Goal: Transaction & Acquisition: Purchase product/service

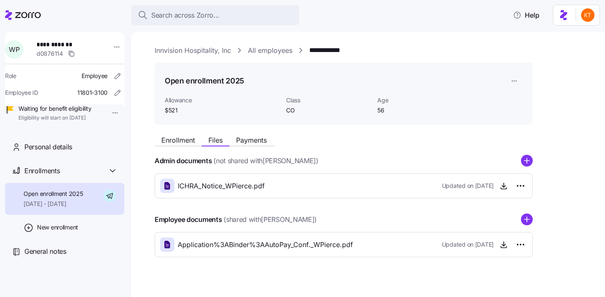
scroll to position [11, 0]
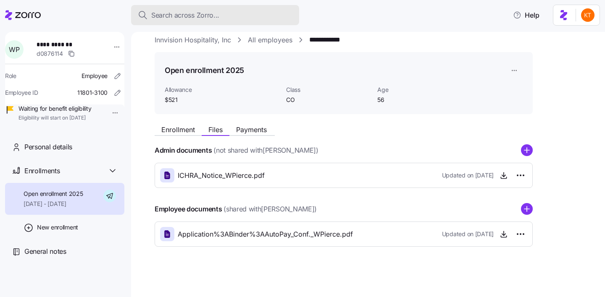
click at [213, 20] on span "Search across Zorro..." at bounding box center [185, 15] width 68 height 11
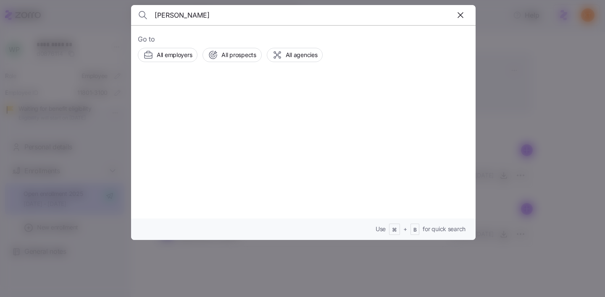
type input "[PERSON_NAME]"
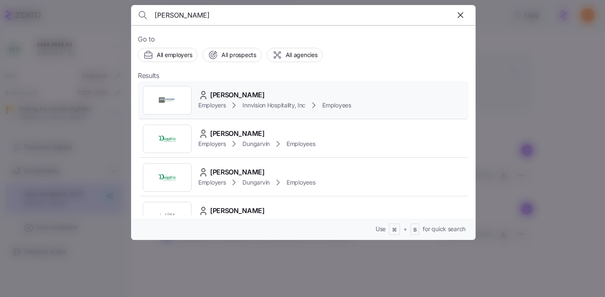
click at [248, 112] on div "Christopher Parker Employers Innvision Hospitality, Inc Employees" at bounding box center [303, 100] width 331 height 39
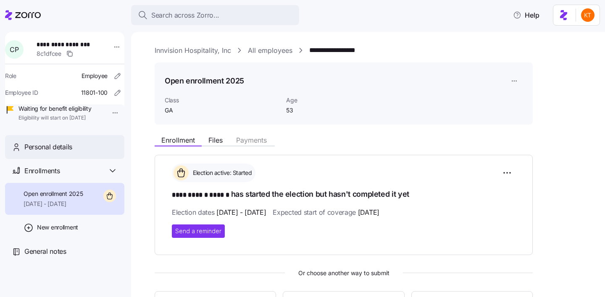
click at [87, 159] on div "Personal details" at bounding box center [64, 147] width 119 height 24
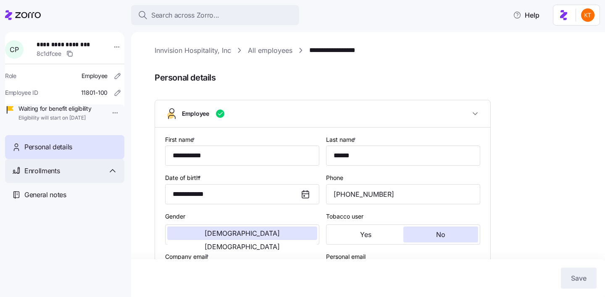
click at [54, 176] on span "Enrollments" at bounding box center [41, 171] width 35 height 11
type input "GA"
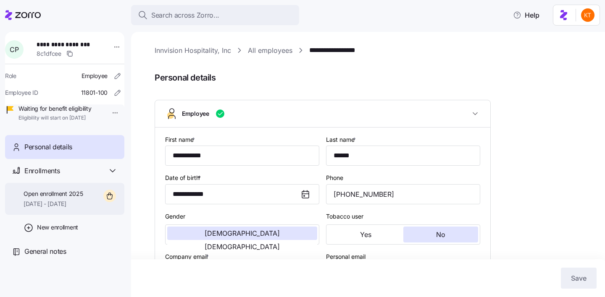
click at [80, 208] on span "10/01/2025 - 12/31/2025" at bounding box center [53, 204] width 59 height 8
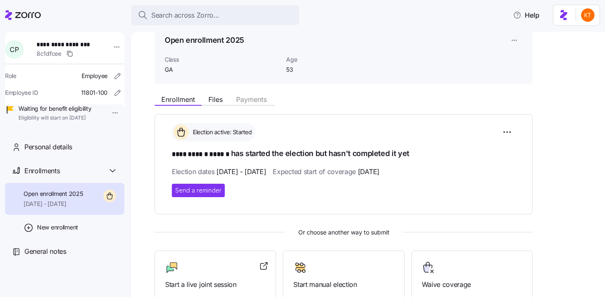
scroll to position [39, 0]
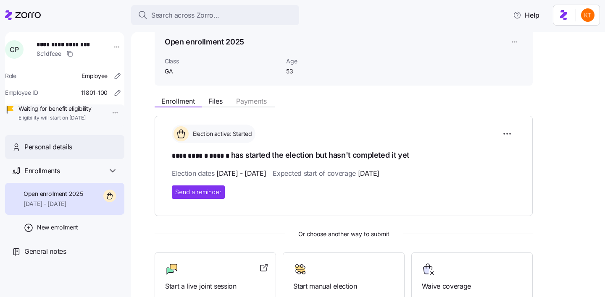
click at [95, 159] on div "Personal details" at bounding box center [64, 147] width 119 height 24
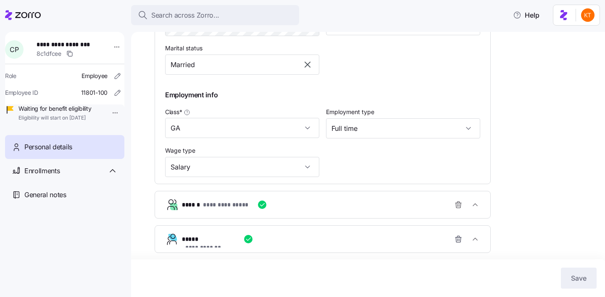
scroll to position [403, 0]
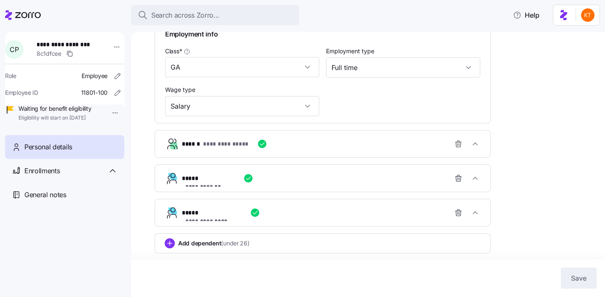
click at [389, 147] on div "**********" at bounding box center [326, 144] width 288 height 17
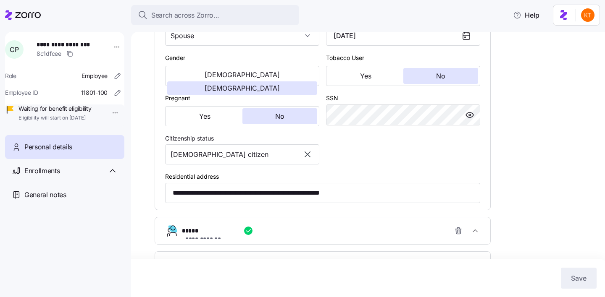
scroll to position [646, 0]
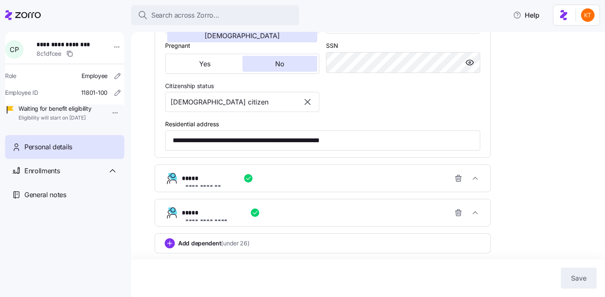
drag, startPoint x: 272, startPoint y: 181, endPoint x: 302, endPoint y: 176, distance: 30.1
click at [272, 181] on div "**********" at bounding box center [326, 178] width 288 height 17
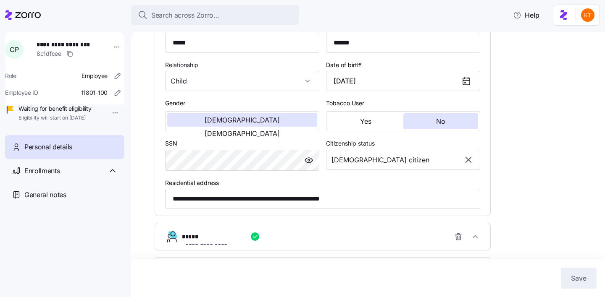
scroll to position [849, 0]
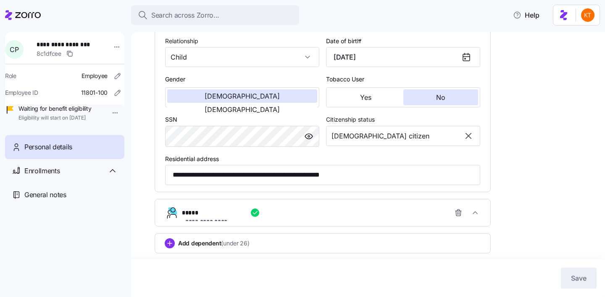
click at [272, 210] on div "**********" at bounding box center [326, 213] width 288 height 17
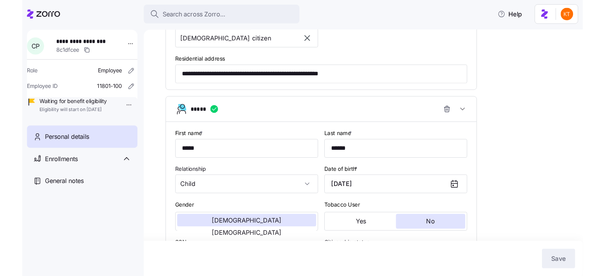
scroll to position [701, 0]
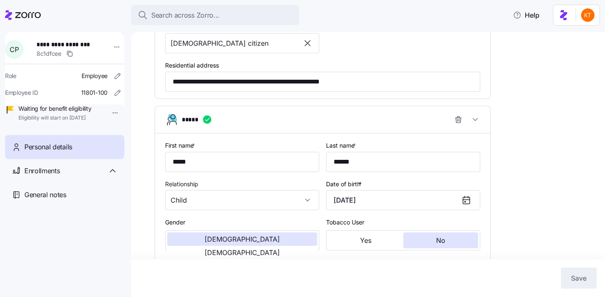
click at [113, 50] on html "**********" at bounding box center [302, 146] width 605 height 292
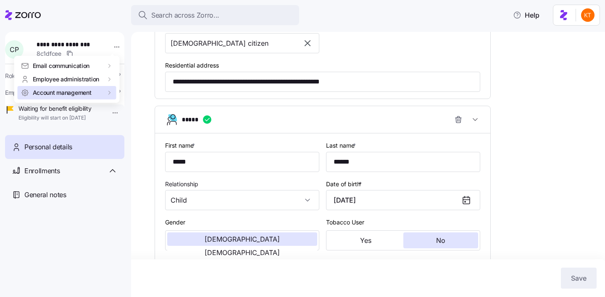
click at [110, 98] on div "Account management" at bounding box center [67, 92] width 99 height 13
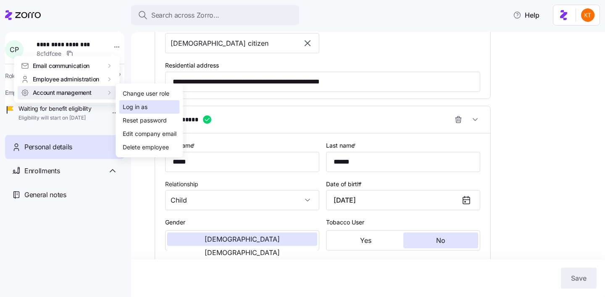
click at [127, 111] on div "Log in as" at bounding box center [135, 106] width 25 height 9
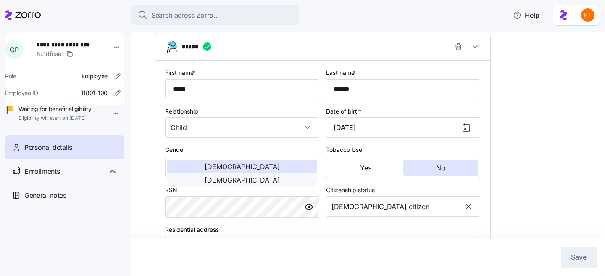
scroll to position [775, 0]
click at [478, 50] on icon "button" at bounding box center [475, 46] width 8 height 8
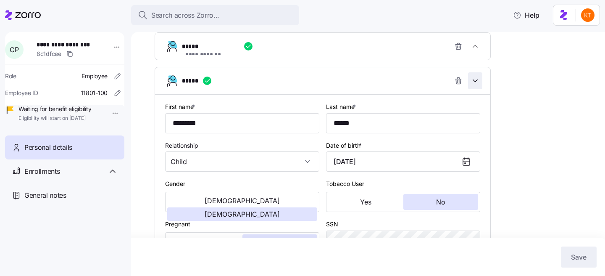
click at [468, 81] on span "button" at bounding box center [474, 81] width 13 height 16
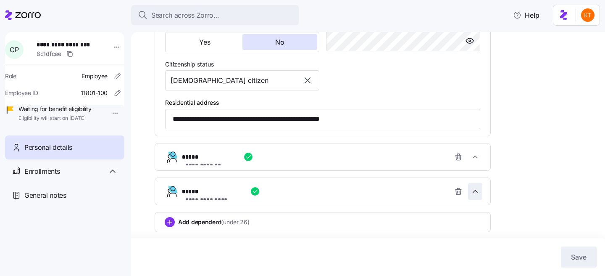
scroll to position [667, 0]
click at [343, 190] on div "**********" at bounding box center [326, 191] width 288 height 17
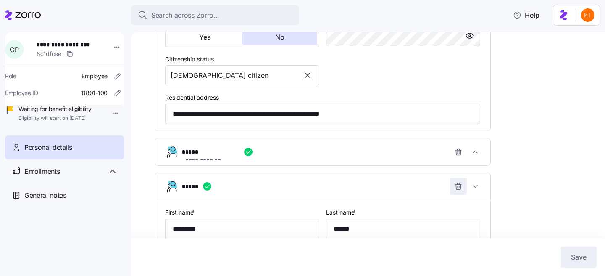
scroll to position [669, 0]
drag, startPoint x: 462, startPoint y: 189, endPoint x: 358, endPoint y: 184, distance: 103.8
click at [461, 189] on icon "button" at bounding box center [458, 186] width 8 height 8
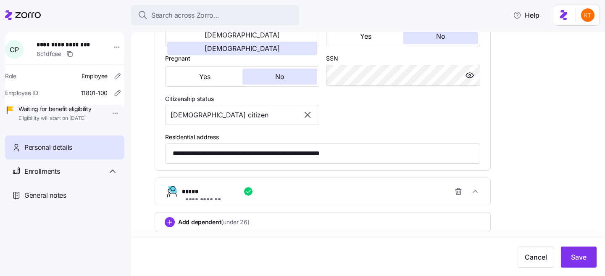
scroll to position [633, 0]
click at [459, 192] on icon "button" at bounding box center [458, 191] width 8 height 8
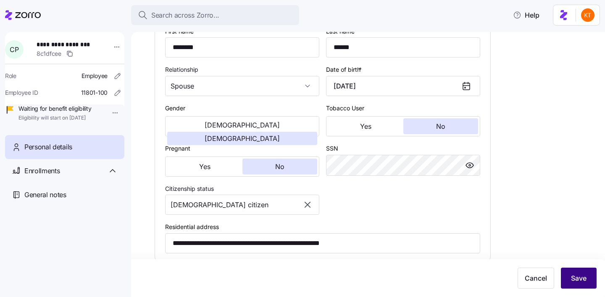
scroll to position [533, 0]
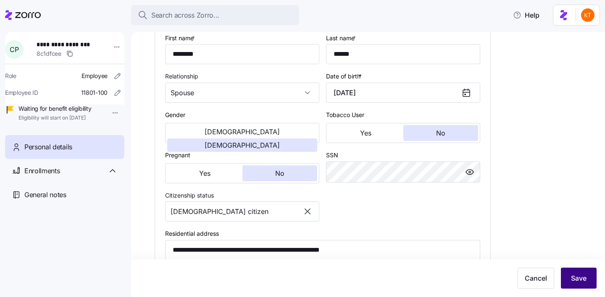
click at [582, 283] on span "Save" at bounding box center [579, 278] width 16 height 10
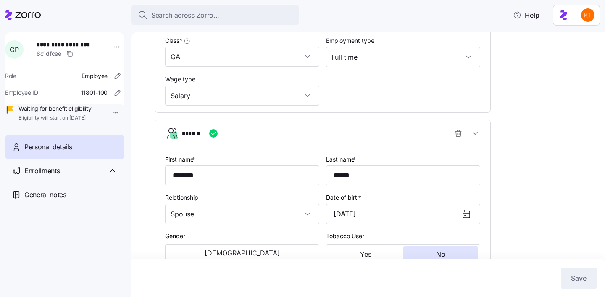
scroll to position [577, 0]
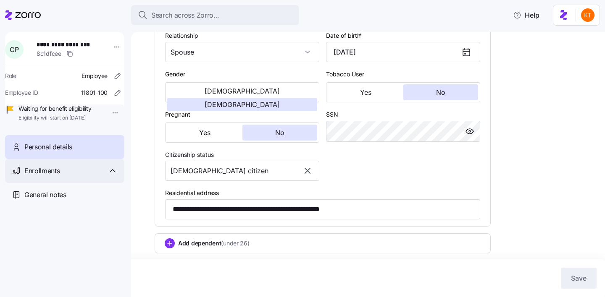
click at [72, 183] on div "Enrollments" at bounding box center [64, 171] width 119 height 24
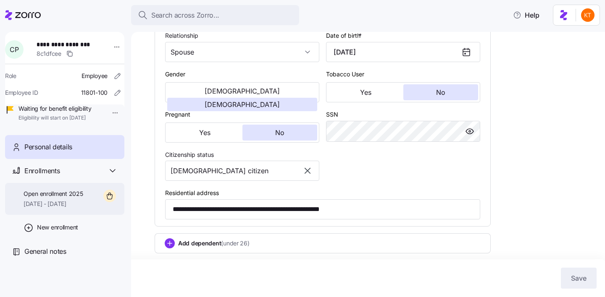
click at [83, 198] on span "Open enrollment 2025" at bounding box center [53, 194] width 59 height 8
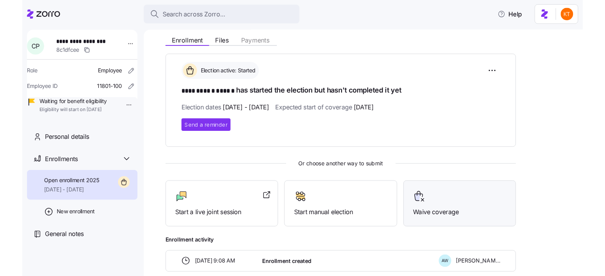
scroll to position [142, 0]
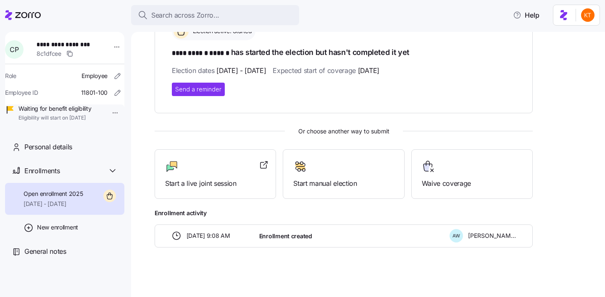
click at [107, 47] on div at bounding box center [117, 49] width 21 height 25
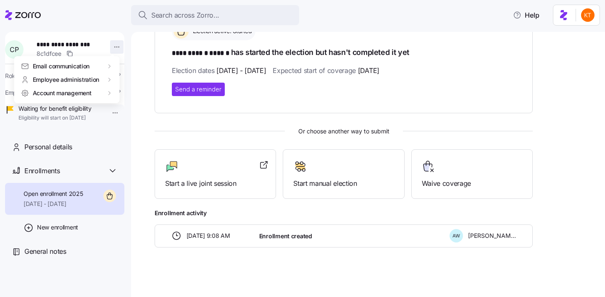
click at [108, 46] on html "**********" at bounding box center [302, 146] width 605 height 292
click at [92, 95] on span "Account management" at bounding box center [62, 93] width 59 height 8
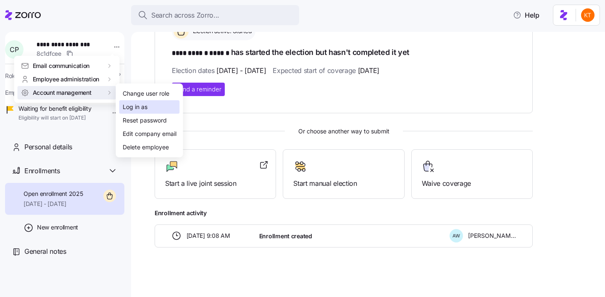
click at [146, 109] on div "Log in as" at bounding box center [135, 106] width 25 height 9
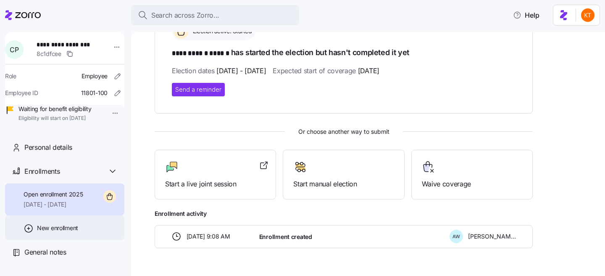
click at [78, 232] on span "New enrollment" at bounding box center [57, 227] width 41 height 8
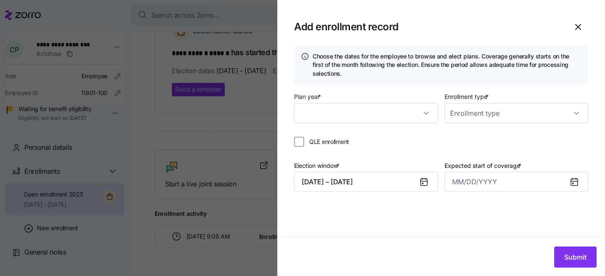
type input "2025"
type input "Special"
type input "October 1, 2025"
click at [582, 27] on icon "button" at bounding box center [578, 27] width 10 height 10
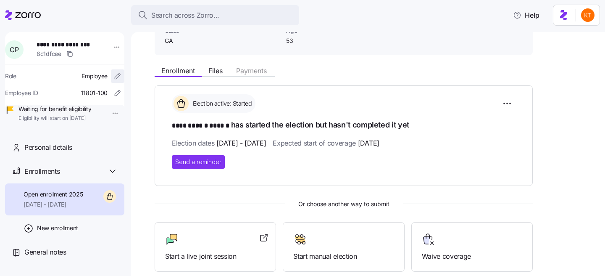
scroll to position [0, 0]
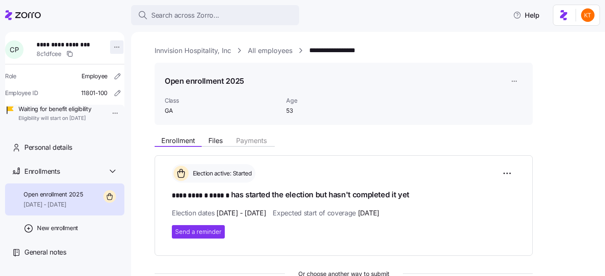
click at [115, 47] on html "**********" at bounding box center [302, 135] width 605 height 270
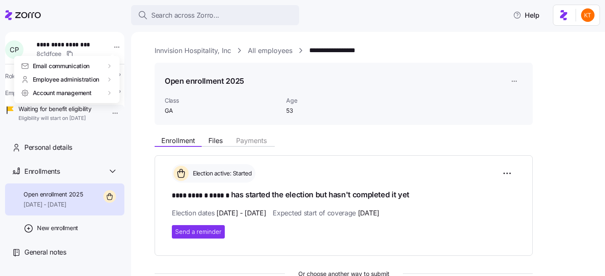
click at [209, 52] on html "**********" at bounding box center [302, 135] width 605 height 270
click at [287, 55] on link "All employees" at bounding box center [270, 50] width 45 height 11
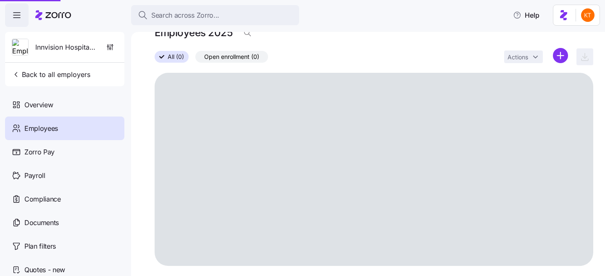
scroll to position [21, 0]
click at [559, 58] on html "Search across Zorro... Help Innvision Hospitality, Inc Back to all employers Ov…" at bounding box center [302, 135] width 605 height 270
click at [86, 149] on html "Search across Zorro... Help Innvision Hospitality, Inc Back to all employers Ov…" at bounding box center [302, 135] width 605 height 270
click at [15, 22] on span "button" at bounding box center [16, 15] width 23 height 23
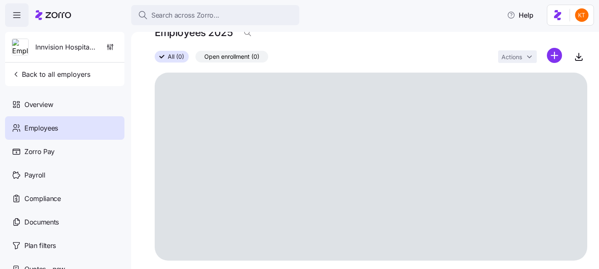
click at [22, 26] on span "button" at bounding box center [16, 15] width 23 height 23
click at [17, 78] on icon "button" at bounding box center [16, 74] width 8 height 8
click at [11, 14] on span "button" at bounding box center [16, 15] width 23 height 23
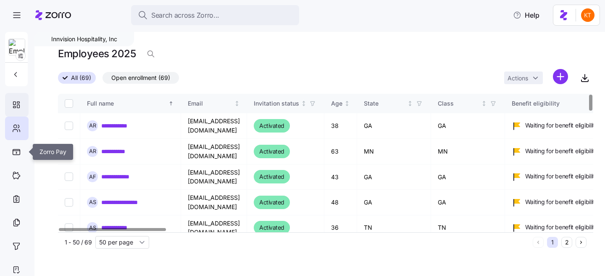
click at [19, 107] on icon at bounding box center [18, 106] width 3 height 3
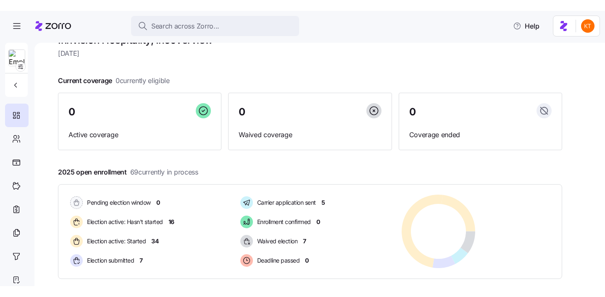
scroll to position [35, 0]
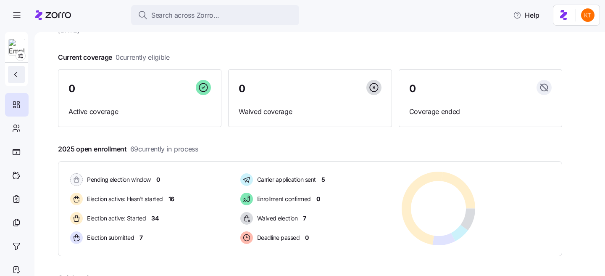
click at [20, 82] on button "button" at bounding box center [16, 74] width 17 height 17
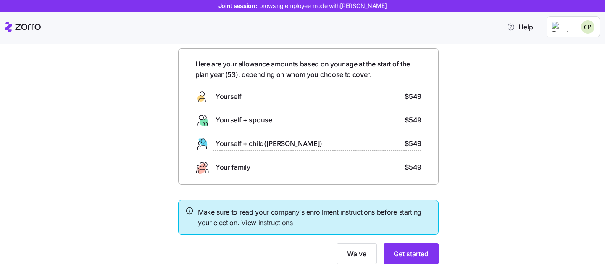
scroll to position [27, 0]
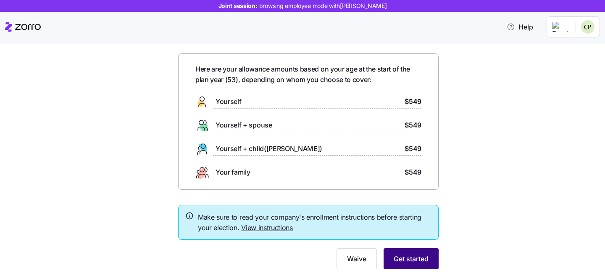
click at [411, 265] on button "Get started" at bounding box center [410, 258] width 55 height 21
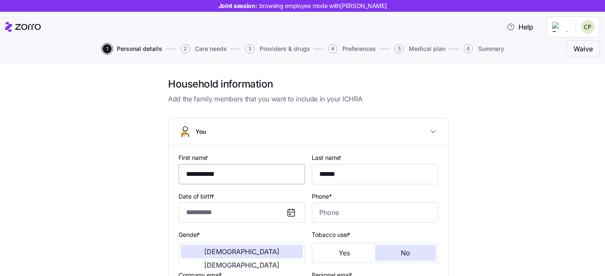
scroll to position [53, 0]
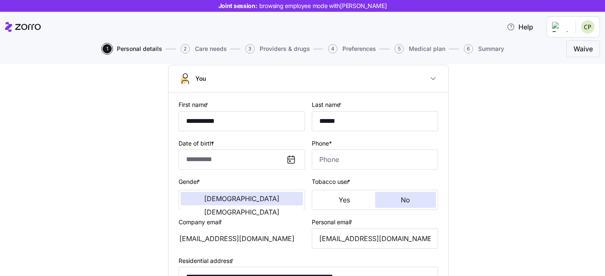
type input "**********"
type input "******"
type input "[EMAIL_ADDRESS][DOMAIN_NAME]"
type input "**********"
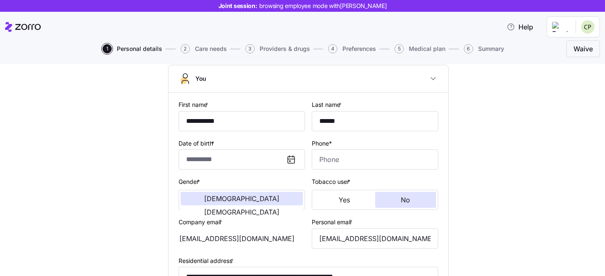
checkbox input "true"
type input "**********"
type input "[PHONE_NUMBER]"
type input "[DEMOGRAPHIC_DATA] citizen"
type input "Married"
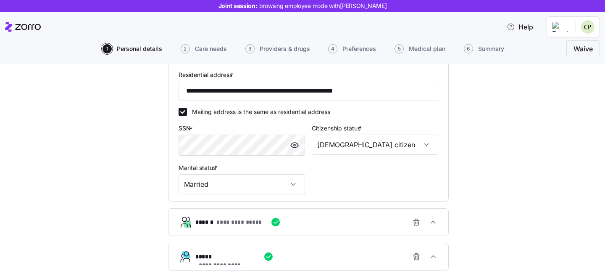
scroll to position [239, 0]
click at [340, 223] on div "**********" at bounding box center [311, 221] width 233 height 17
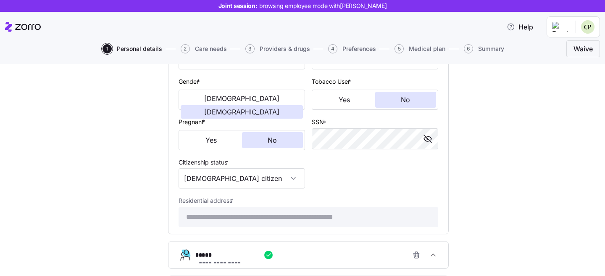
scroll to position [542, 0]
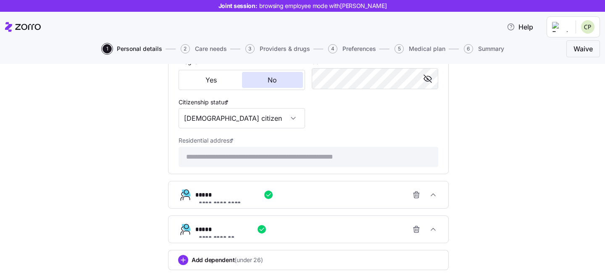
click at [334, 200] on div "**********" at bounding box center [311, 194] width 233 height 17
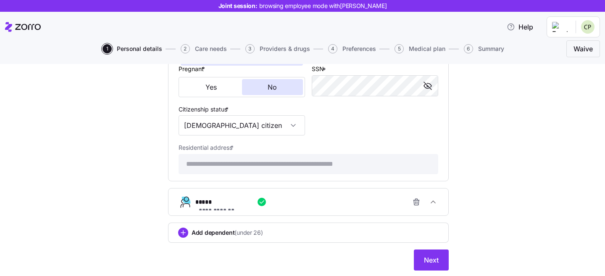
scroll to position [812, 0]
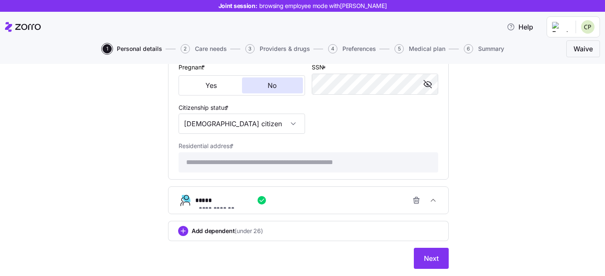
click at [326, 205] on div "**********" at bounding box center [311, 200] width 233 height 17
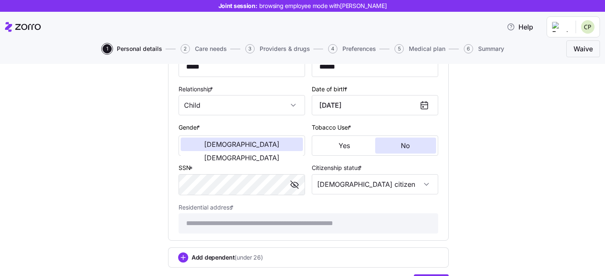
scroll to position [1042, 0]
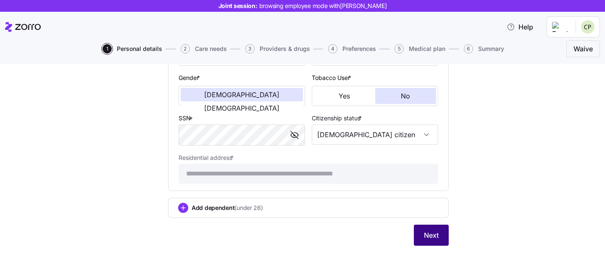
click at [432, 239] on span "Next" at bounding box center [431, 235] width 15 height 10
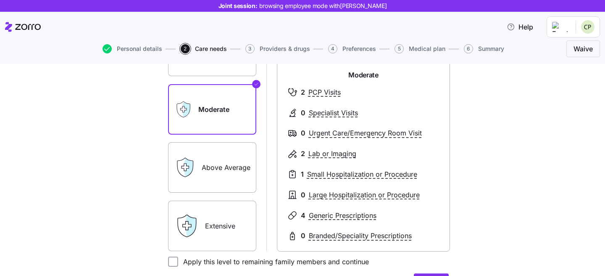
scroll to position [113, 0]
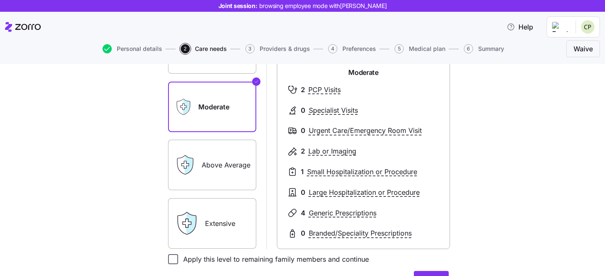
click at [170, 259] on input "Apply this level to remaining family members and continue" at bounding box center [173, 259] width 10 height 10
checkbox input "true"
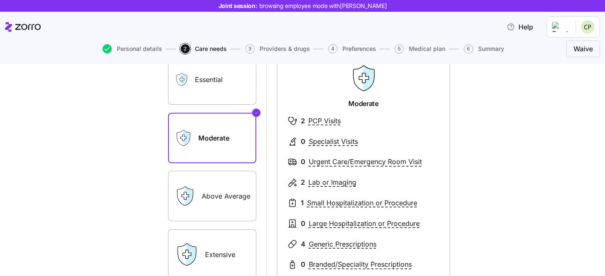
scroll to position [100, 0]
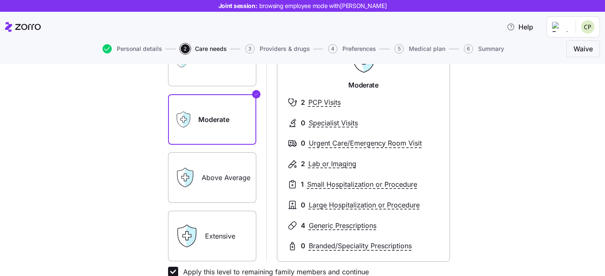
click at [220, 80] on label "Essential" at bounding box center [212, 61] width 88 height 50
click at [0, 0] on input "Essential" at bounding box center [0, 0] width 0 height 0
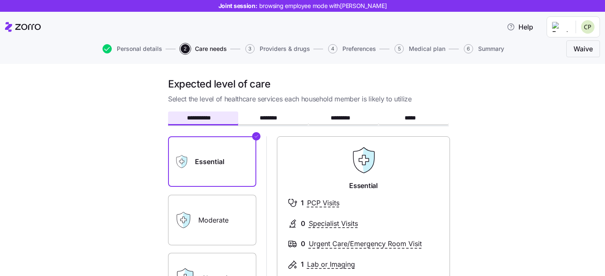
scroll to position [122, 0]
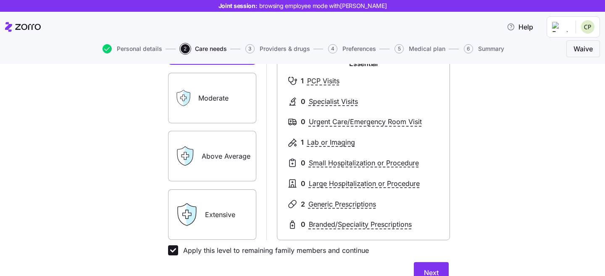
click at [212, 79] on label "Moderate" at bounding box center [212, 98] width 88 height 50
click at [0, 0] on input "Moderate" at bounding box center [0, 0] width 0 height 0
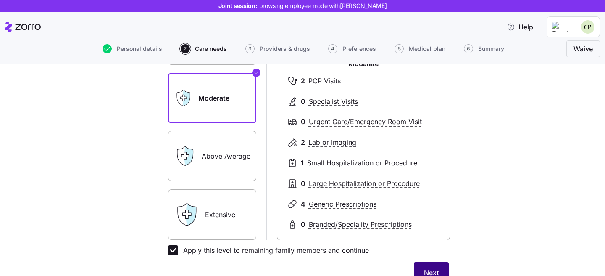
click at [431, 269] on span "Next" at bounding box center [431, 272] width 15 height 10
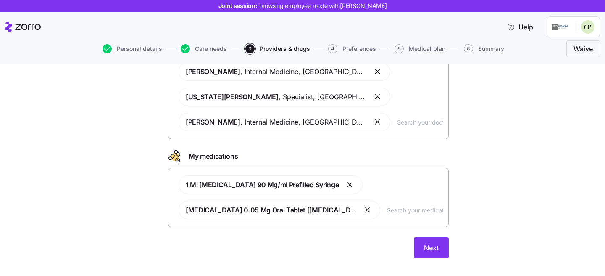
scroll to position [166, 0]
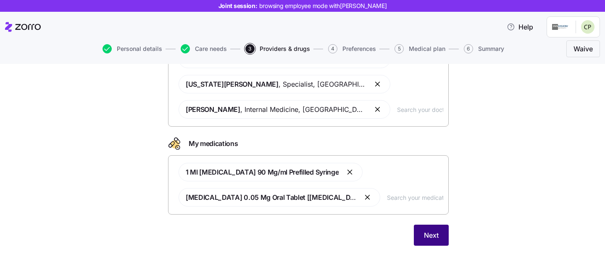
click at [432, 236] on span "Next" at bounding box center [431, 235] width 15 height 10
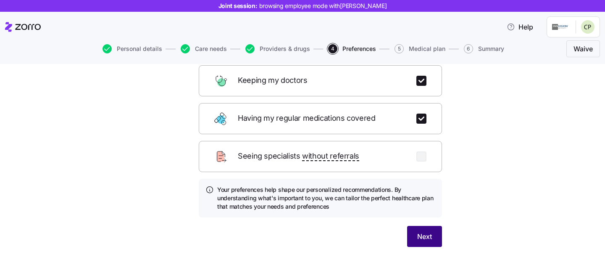
scroll to position [137, 0]
click at [433, 225] on button "Next" at bounding box center [424, 235] width 35 height 21
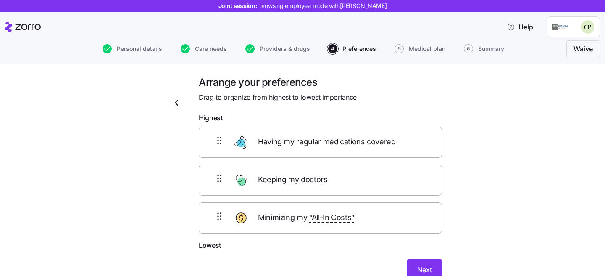
scroll to position [3, 0]
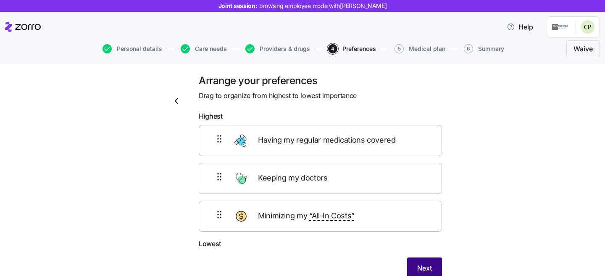
click at [423, 263] on span "Next" at bounding box center [424, 268] width 15 height 10
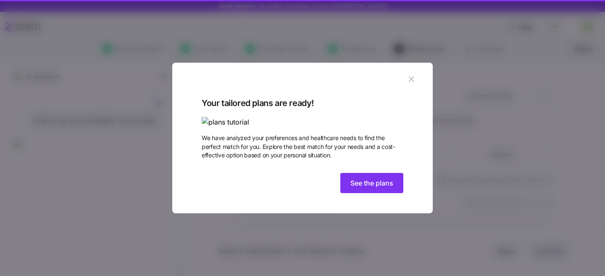
click at [408, 76] on icon "button" at bounding box center [410, 78] width 5 height 5
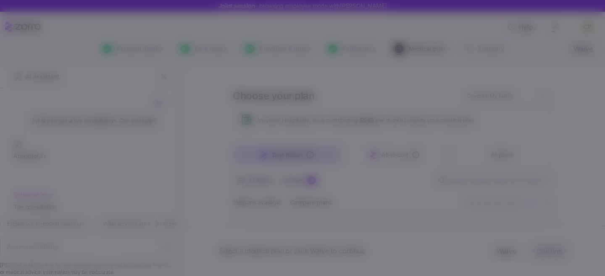
scroll to position [66, 0]
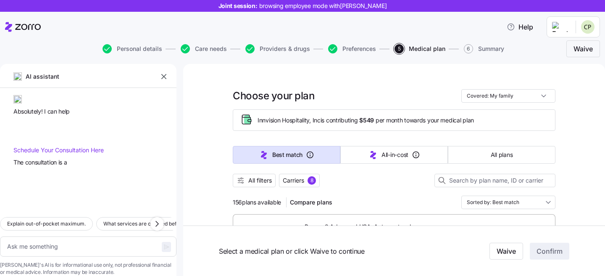
type textarea "x"
click at [164, 76] on icon "button" at bounding box center [163, 76] width 5 height 5
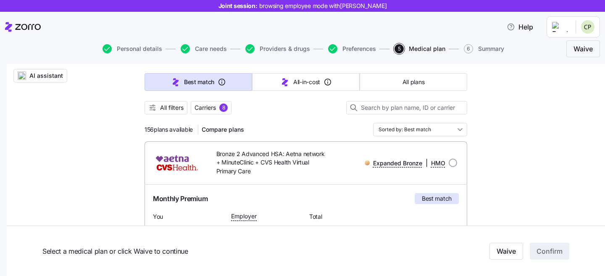
scroll to position [88, 0]
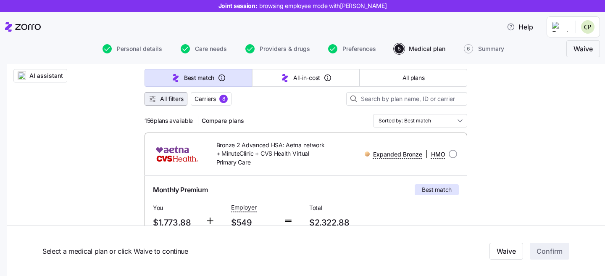
click at [176, 103] on button "All filters" at bounding box center [165, 98] width 43 height 13
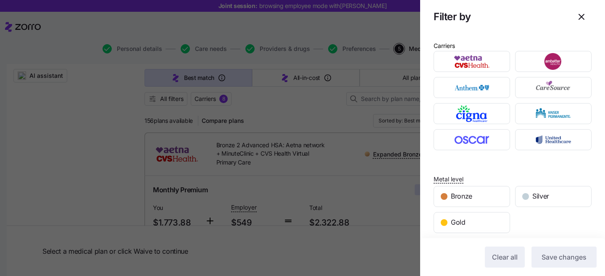
click at [325, 109] on div at bounding box center [302, 138] width 605 height 276
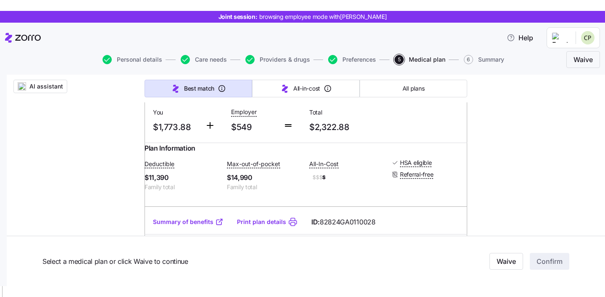
scroll to position [236, 0]
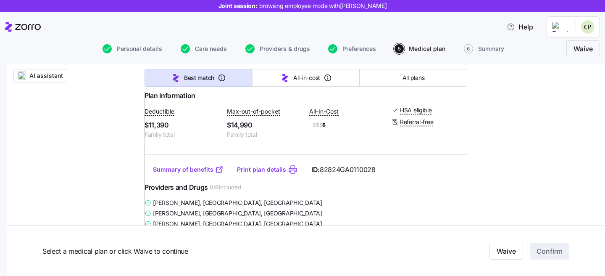
click at [194, 173] on link "Summary of benefits" at bounding box center [188, 169] width 71 height 8
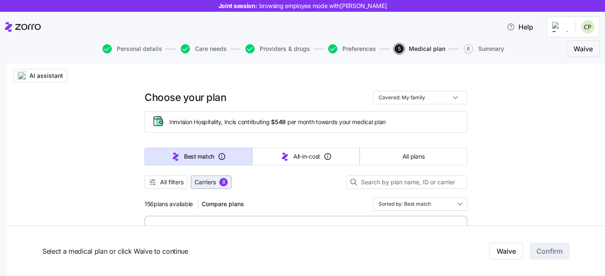
scroll to position [0, 0]
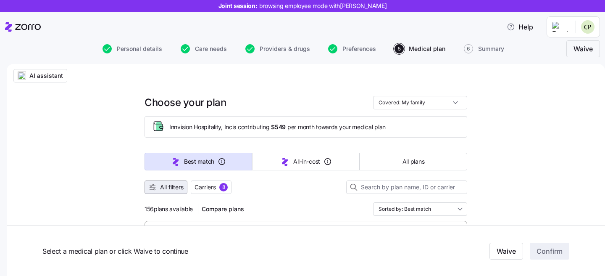
click at [175, 189] on span "All filters" at bounding box center [172, 187] width 24 height 8
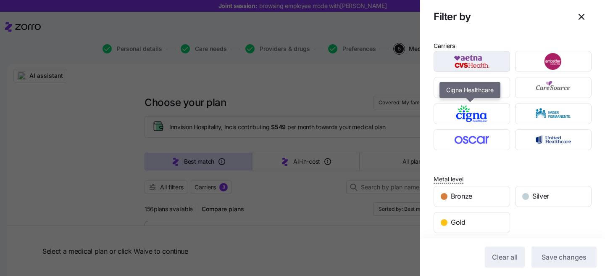
click at [491, 71] on button "button" at bounding box center [471, 61] width 76 height 21
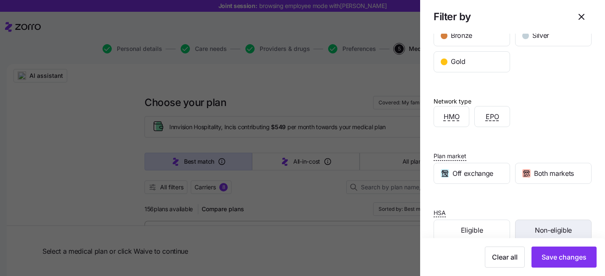
scroll to position [176, 0]
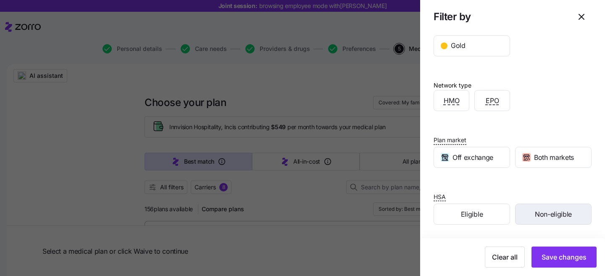
click at [535, 215] on span "Non-eligible" at bounding box center [553, 214] width 37 height 11
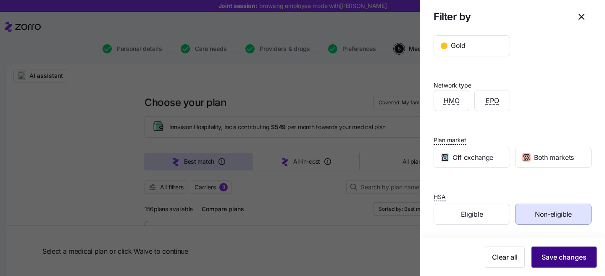
click at [559, 260] on span "Save changes" at bounding box center [563, 257] width 45 height 10
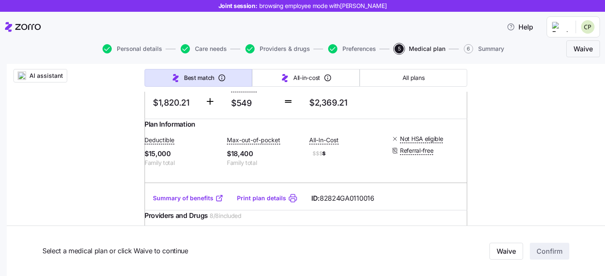
scroll to position [211, 0]
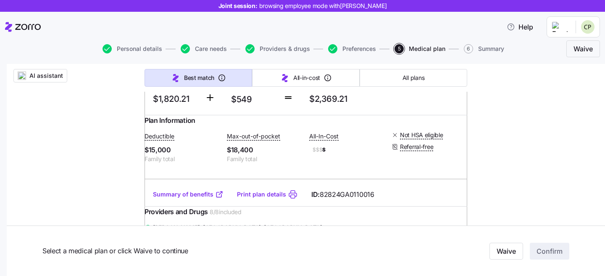
click at [199, 198] on link "Summary of benefits" at bounding box center [188, 194] width 71 height 8
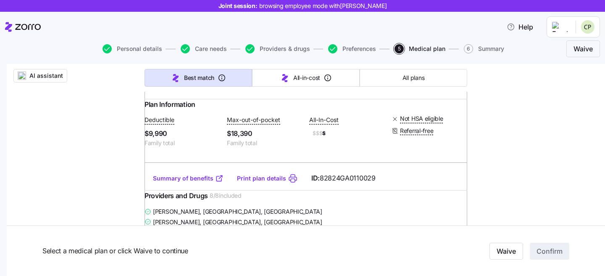
scroll to position [578, 0]
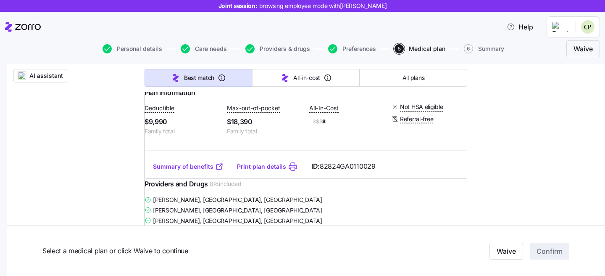
click at [201, 171] on link "Summary of benefits" at bounding box center [188, 166] width 71 height 8
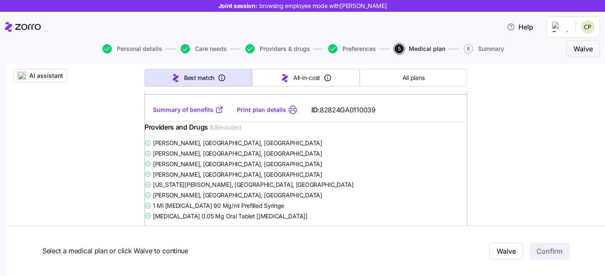
scroll to position [1345, 0]
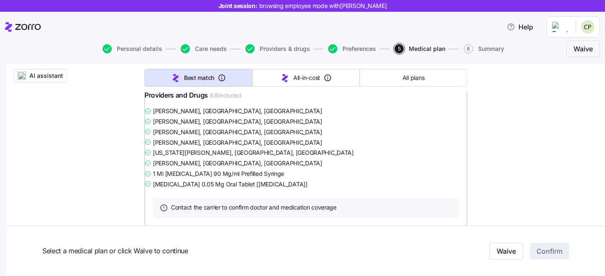
click at [202, 82] on link "Summary of benefits" at bounding box center [188, 78] width 71 height 8
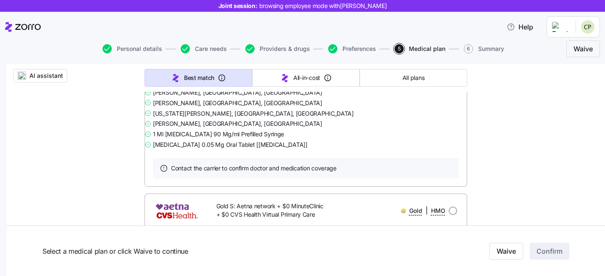
scroll to position [2737, 0]
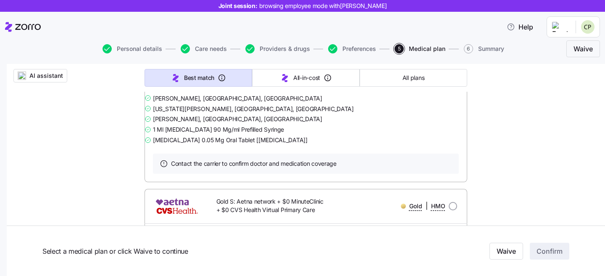
click at [181, 38] on link "Summary of benefits" at bounding box center [188, 33] width 71 height 8
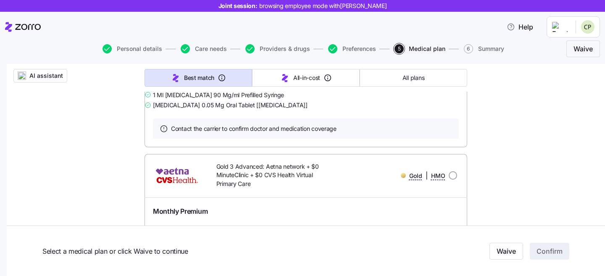
scroll to position [3104, 0]
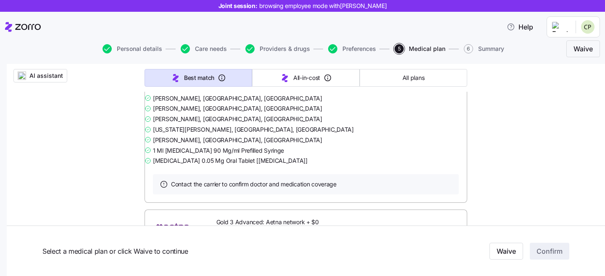
scroll to position [3038, 0]
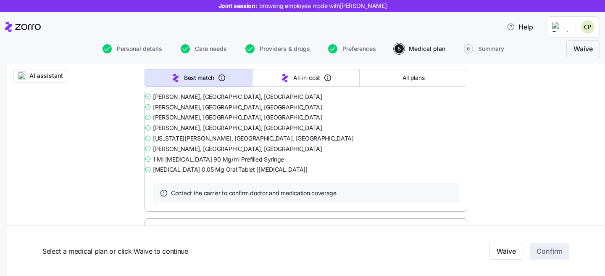
drag, startPoint x: 189, startPoint y: 175, endPoint x: 150, endPoint y: 176, distance: 38.7
drag, startPoint x: 193, startPoint y: 171, endPoint x: 152, endPoint y: 171, distance: 41.6
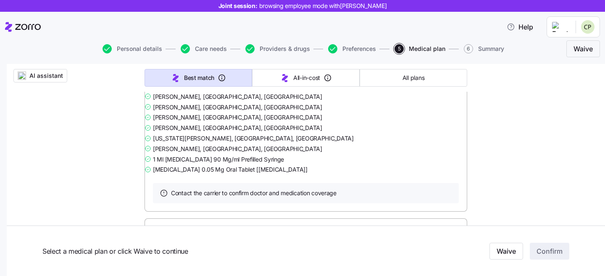
drag, startPoint x: 134, startPoint y: 92, endPoint x: 351, endPoint y: 176, distance: 233.0
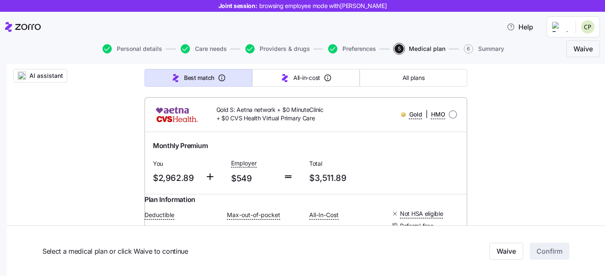
scroll to position [2633, 0]
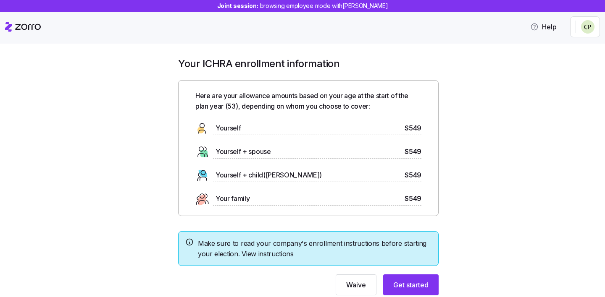
click at [409, 282] on span "Get started" at bounding box center [410, 285] width 35 height 10
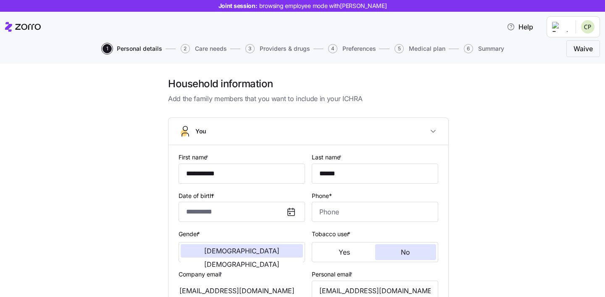
type input "**********"
type input "******"
type input "[EMAIL_ADDRESS][DOMAIN_NAME]"
type input "**********"
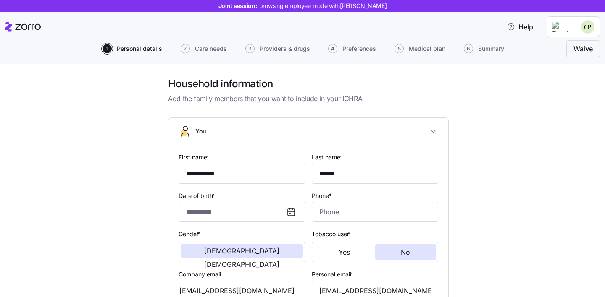
checkbox input "true"
type input "**********"
type input "[PHONE_NUMBER]"
type input "[DEMOGRAPHIC_DATA] citizen"
type input "Married"
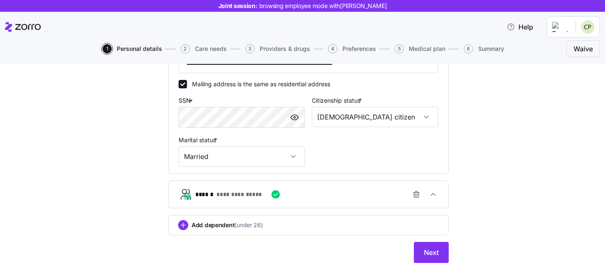
scroll to position [285, 0]
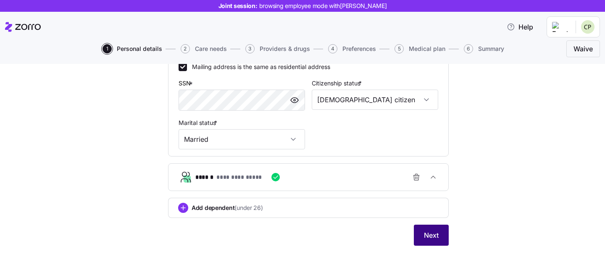
click at [424, 234] on span "Next" at bounding box center [431, 235] width 15 height 10
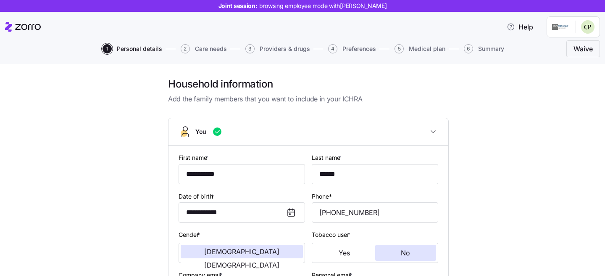
scroll to position [285, 0]
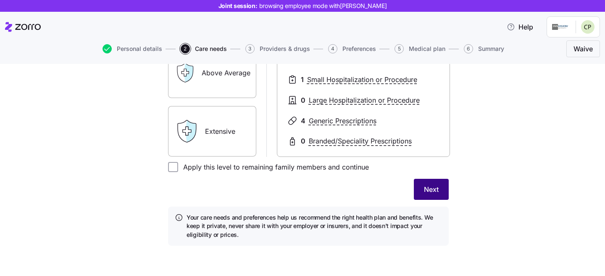
click at [435, 191] on button "Next" at bounding box center [431, 189] width 35 height 21
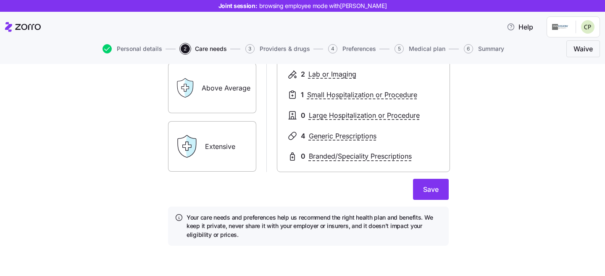
scroll to position [194, 0]
click at [425, 188] on span "Save" at bounding box center [431, 189] width 16 height 10
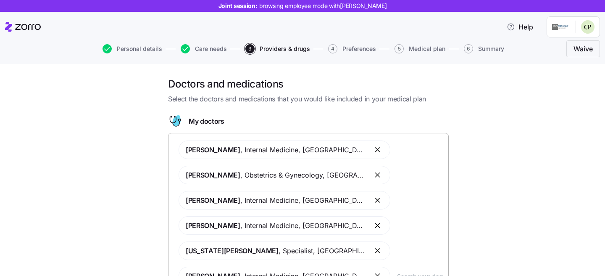
scroll to position [166, 0]
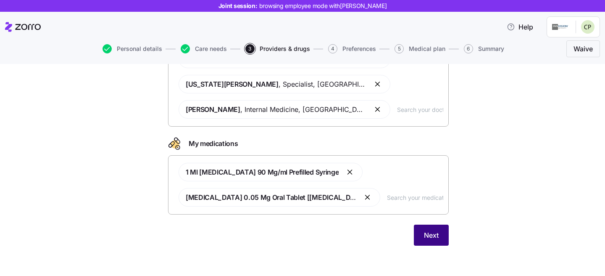
click at [436, 229] on button "Next" at bounding box center [431, 234] width 35 height 21
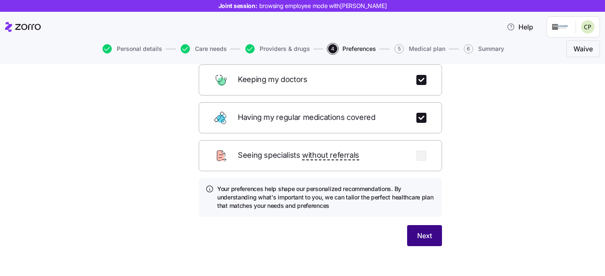
click at [431, 232] on button "Next" at bounding box center [424, 235] width 35 height 21
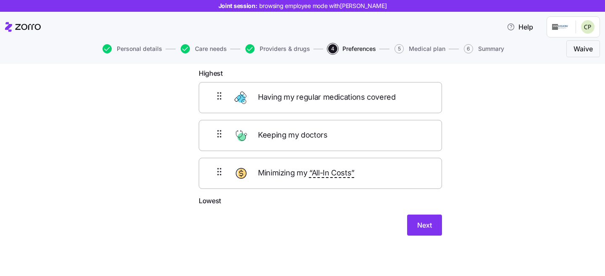
scroll to position [46, 0]
click at [427, 223] on span "Next" at bounding box center [424, 225] width 15 height 10
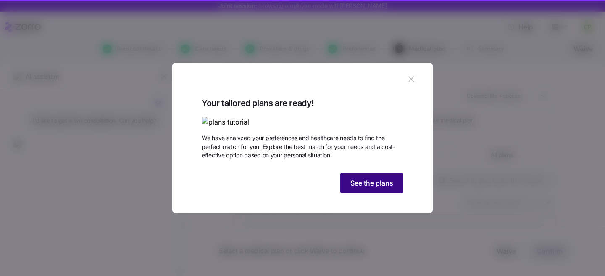
click at [370, 188] on span "See the plans" at bounding box center [371, 183] width 43 height 10
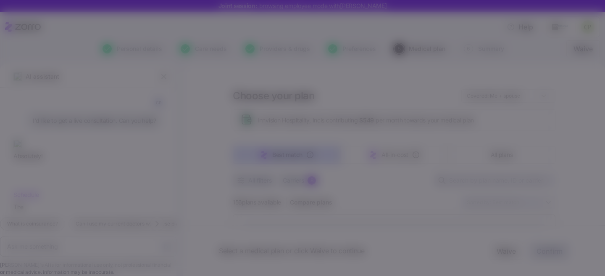
click at [370, 188] on span "See the plans" at bounding box center [371, 183] width 43 height 10
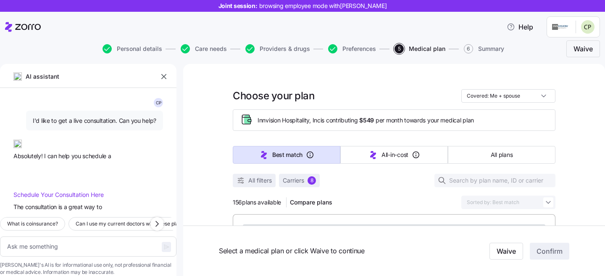
click at [164, 79] on icon "button" at bounding box center [164, 76] width 8 height 8
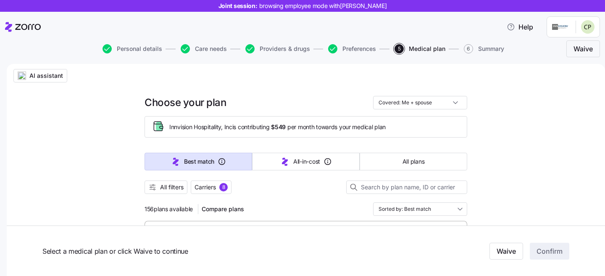
type textarea "x"
click at [169, 184] on span "All filters" at bounding box center [172, 187] width 24 height 8
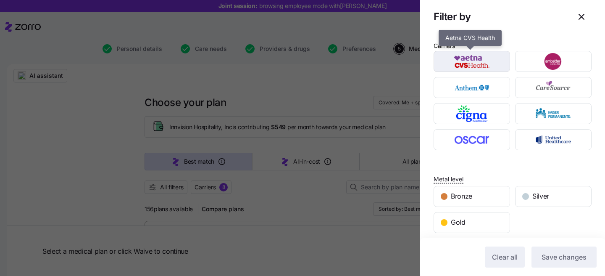
click at [448, 68] on img "button" at bounding box center [472, 61] width 62 height 17
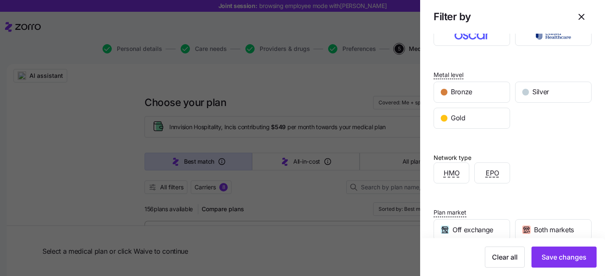
scroll to position [176, 0]
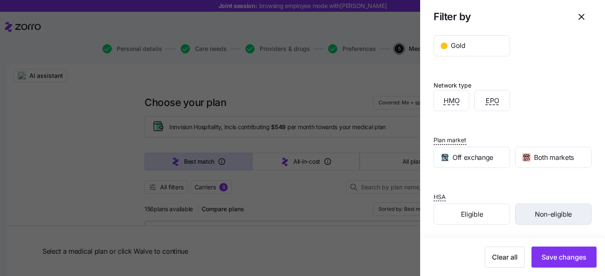
click at [549, 212] on span "Non-eligible" at bounding box center [553, 214] width 37 height 11
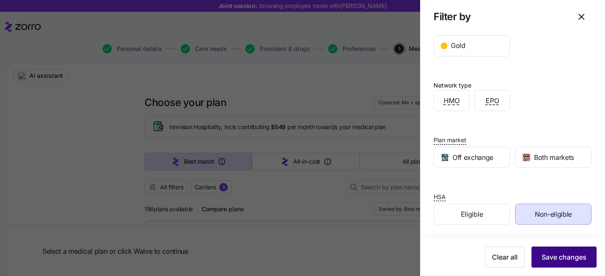
click at [562, 255] on span "Save changes" at bounding box center [563, 257] width 45 height 10
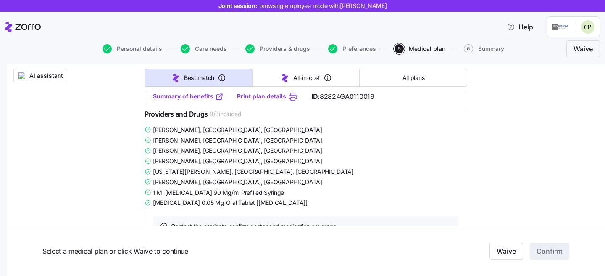
scroll to position [3020, 0]
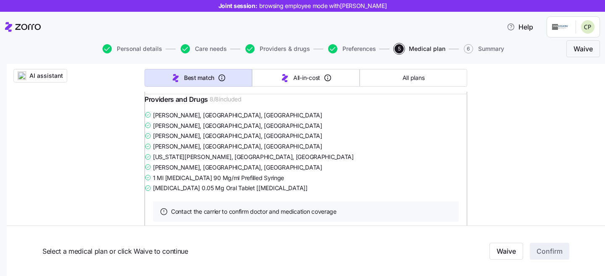
drag, startPoint x: 185, startPoint y: 189, endPoint x: 150, endPoint y: 188, distance: 34.9
drag, startPoint x: 347, startPoint y: 188, endPoint x: 300, endPoint y: 190, distance: 46.7
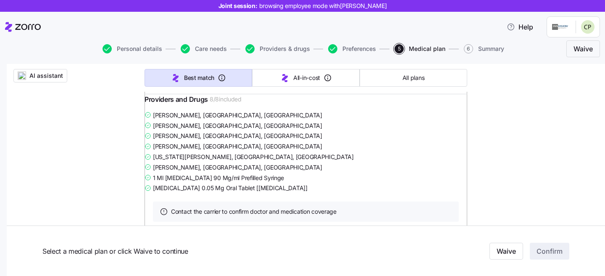
drag, startPoint x: 184, startPoint y: 189, endPoint x: 152, endPoint y: 190, distance: 31.9
drag, startPoint x: 183, startPoint y: 188, endPoint x: 157, endPoint y: 190, distance: 26.5
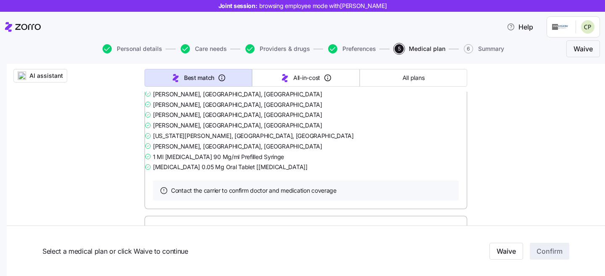
scroll to position [3049, 0]
